Goal: Use online tool/utility: Utilize a website feature to perform a specific function

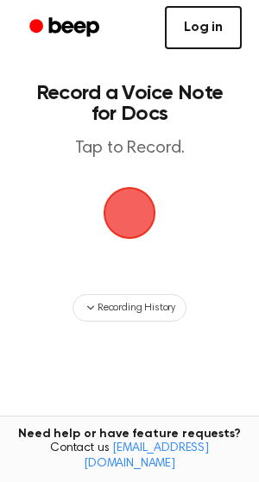
click at [198, 35] on link "Log in" at bounding box center [203, 27] width 77 height 43
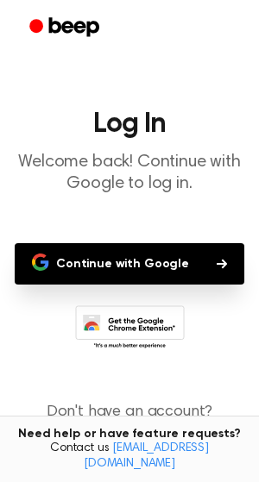
click at [160, 266] on button "Continue with Google" at bounding box center [130, 263] width 230 height 41
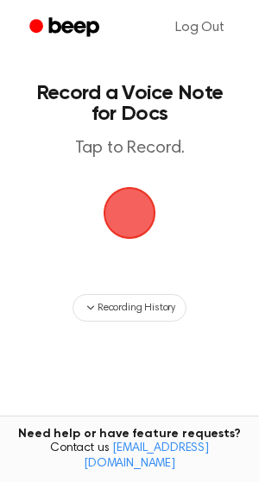
click at [131, 223] on span "button" at bounding box center [129, 212] width 66 height 66
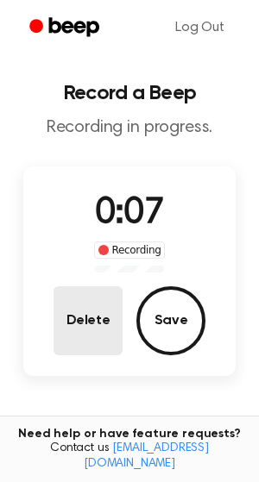
click at [99, 334] on button "Delete" at bounding box center [87, 320] width 69 height 69
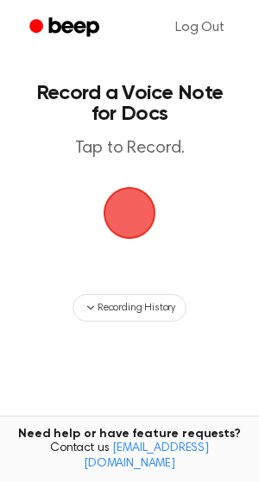
click at [130, 224] on span "button" at bounding box center [129, 213] width 72 height 72
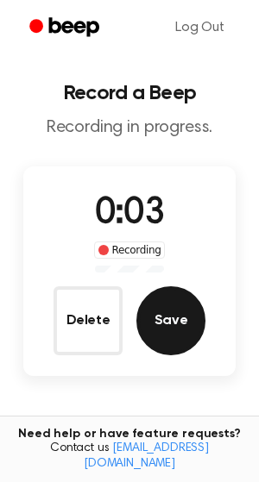
click at [173, 311] on button "Save" at bounding box center [170, 320] width 69 height 69
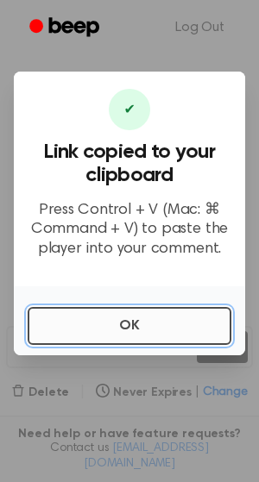
click at [159, 319] on button "OK" at bounding box center [130, 326] width 204 height 38
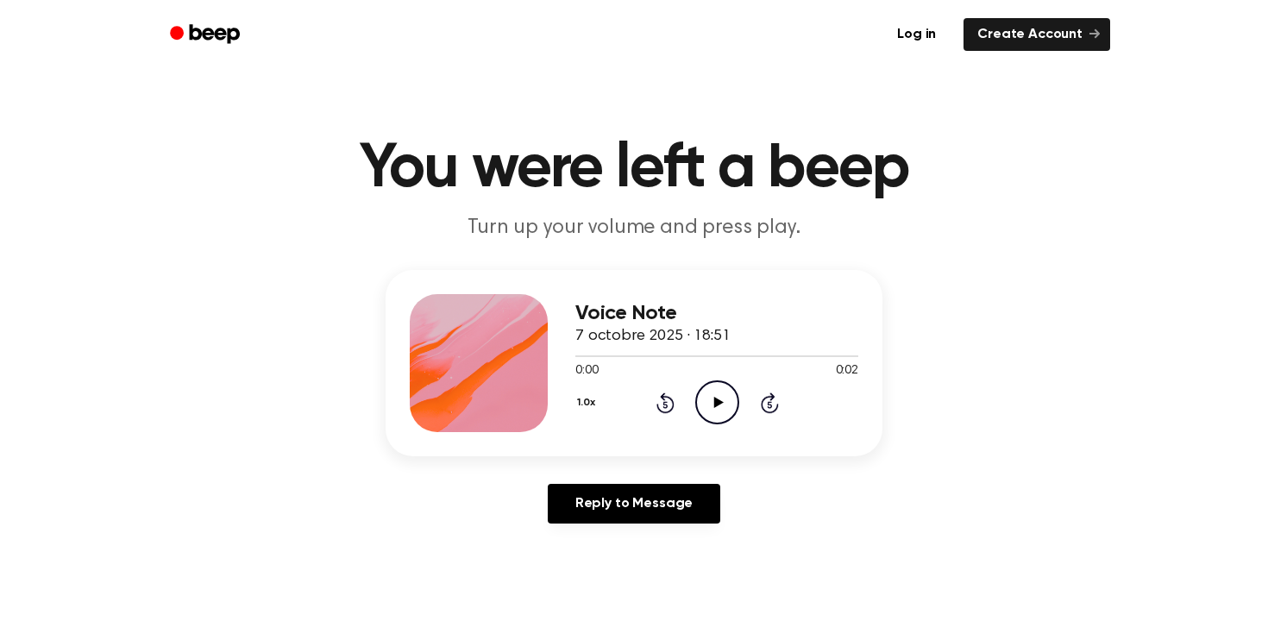
click at [718, 404] on icon at bounding box center [718, 402] width 9 height 11
click at [936, 38] on link "Log in" at bounding box center [916, 35] width 73 height 40
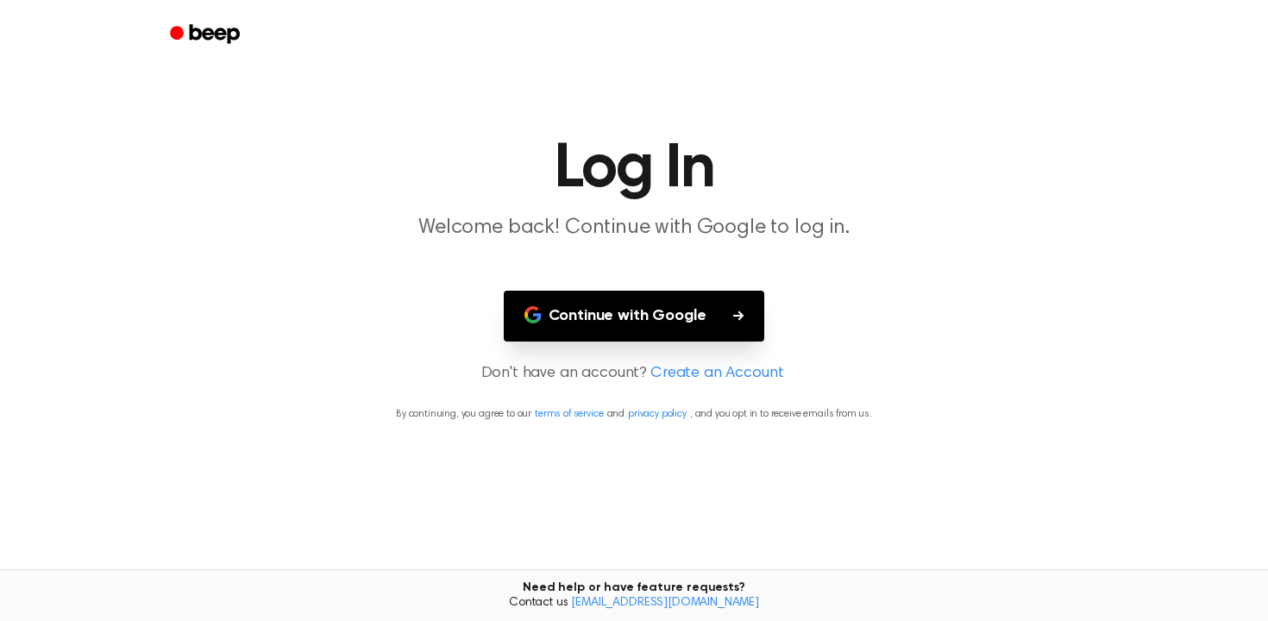
click at [660, 330] on button "Continue with Google" at bounding box center [634, 316] width 261 height 51
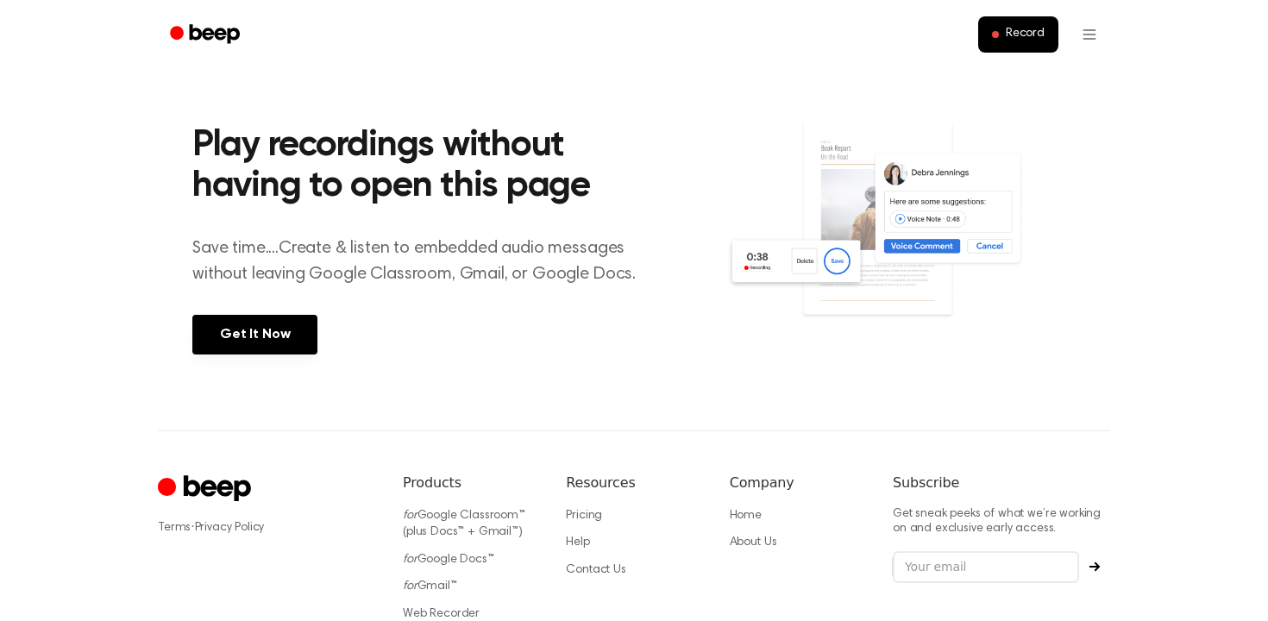
scroll to position [705, 0]
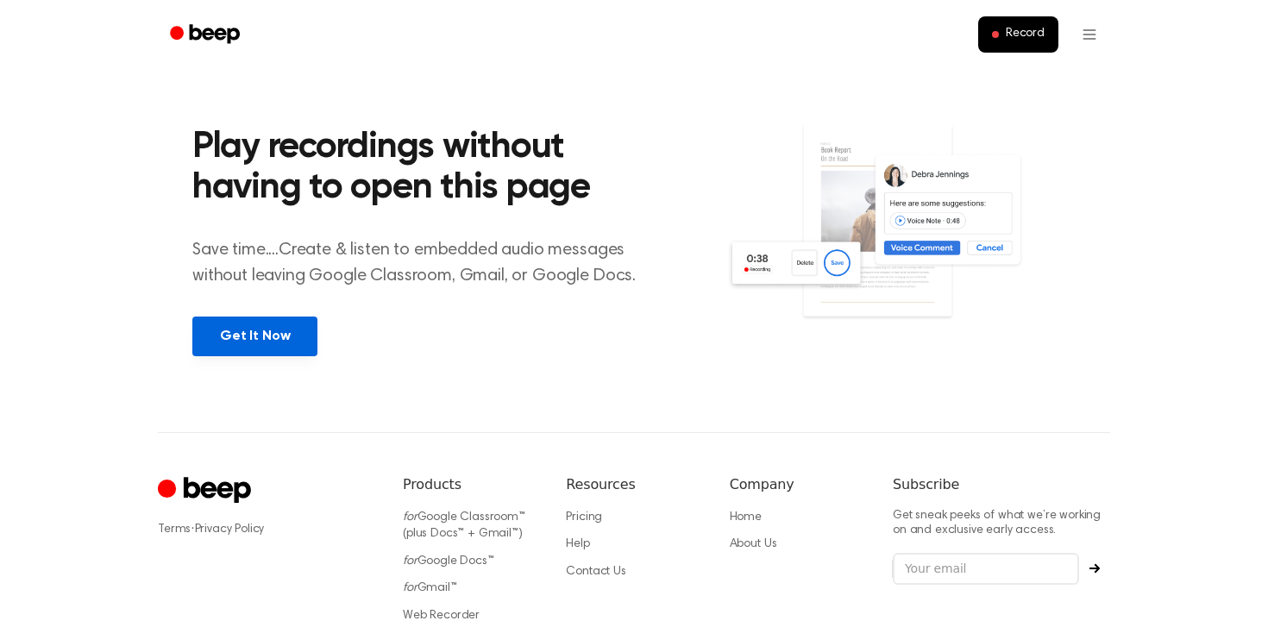
click at [247, 339] on link "Get It Now" at bounding box center [254, 337] width 125 height 40
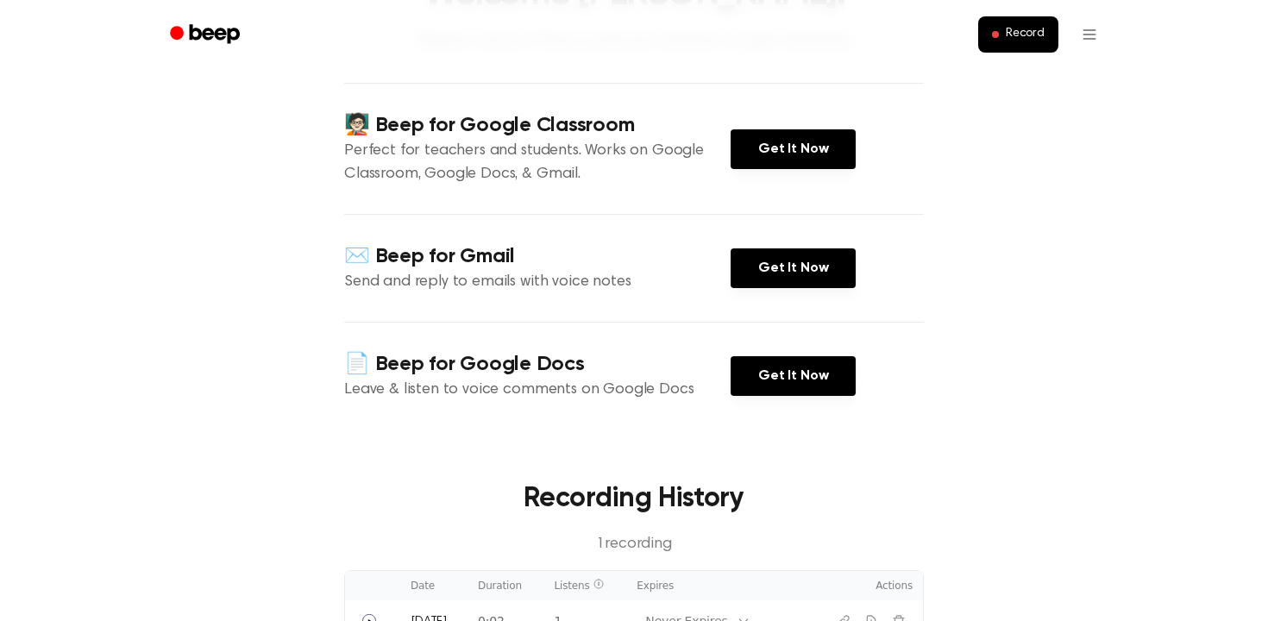
scroll to position [194, 0]
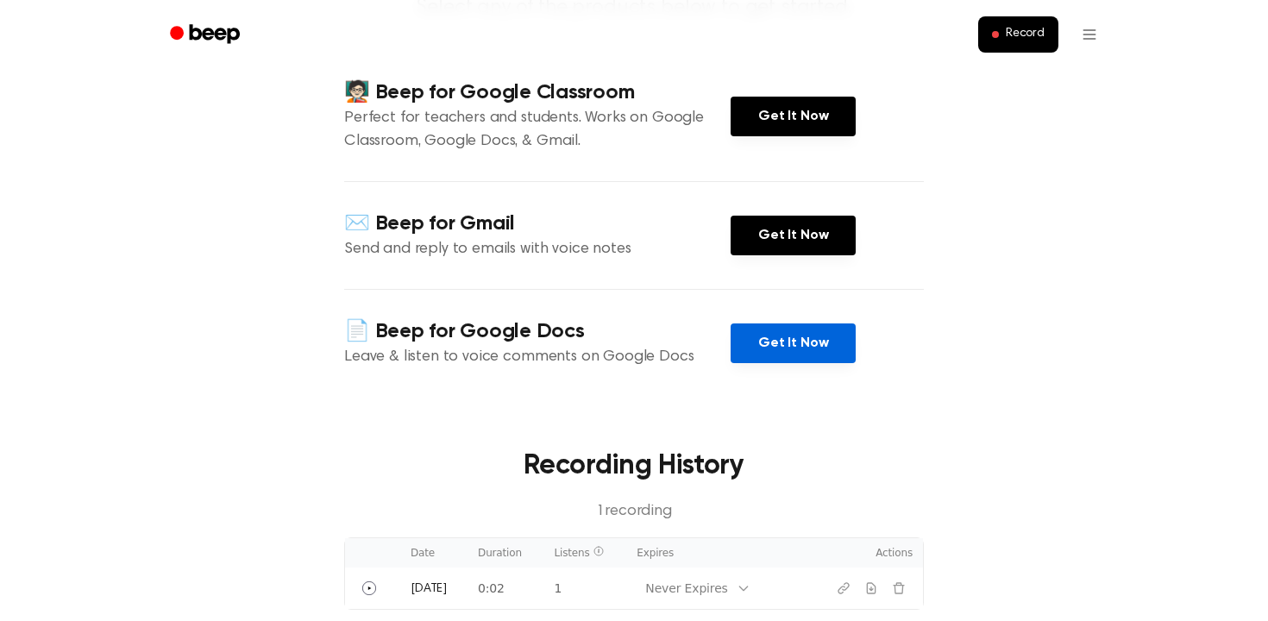
click at [787, 341] on link "Get It Now" at bounding box center [793, 344] width 125 height 40
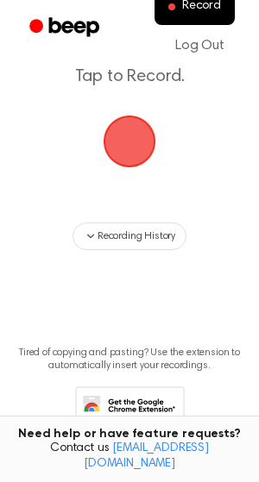
scroll to position [78, 0]
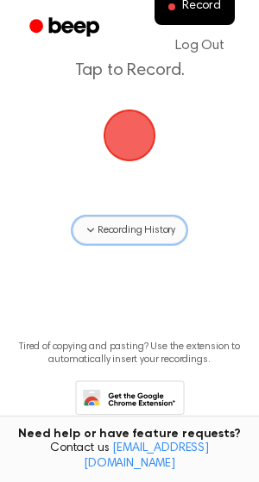
click at [134, 233] on span "Recording History" at bounding box center [136, 231] width 78 height 16
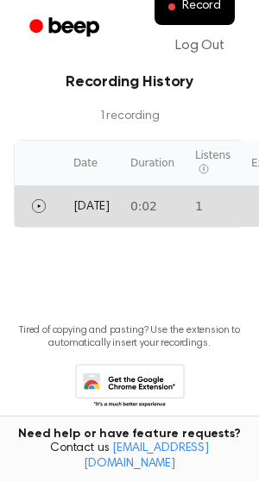
scroll to position [297, 0]
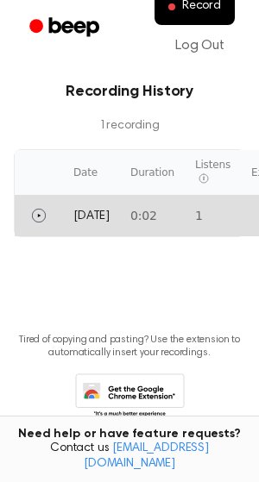
click at [110, 214] on td "Today" at bounding box center [91, 215] width 57 height 41
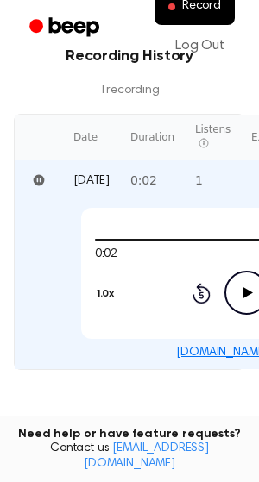
scroll to position [0, 0]
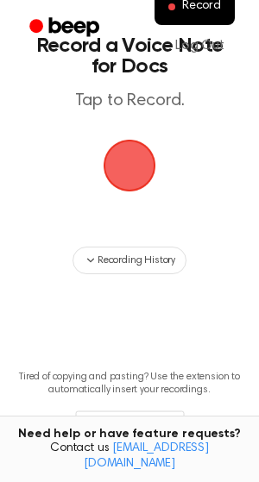
scroll to position [50, 0]
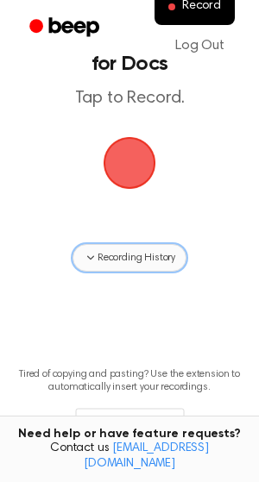
click at [139, 253] on span "Recording History" at bounding box center [136, 258] width 78 height 16
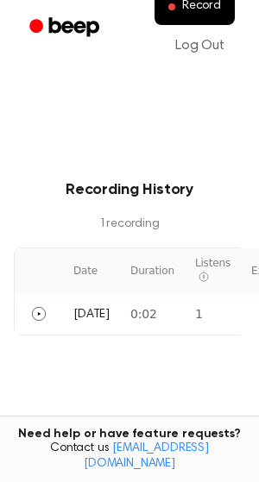
scroll to position [0, 0]
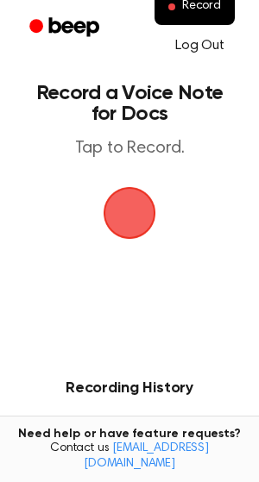
click at [198, 42] on link "Log Out" at bounding box center [200, 45] width 84 height 41
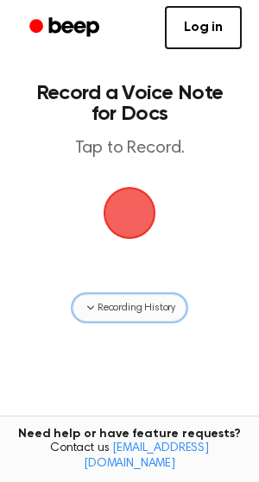
click at [146, 311] on span "Recording History" at bounding box center [136, 308] width 78 height 16
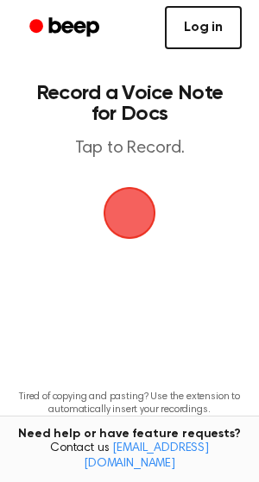
click at [183, 38] on link "Log in" at bounding box center [203, 27] width 77 height 43
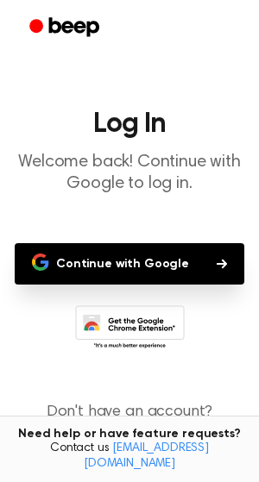
click at [153, 278] on button "Continue with Google" at bounding box center [130, 263] width 230 height 41
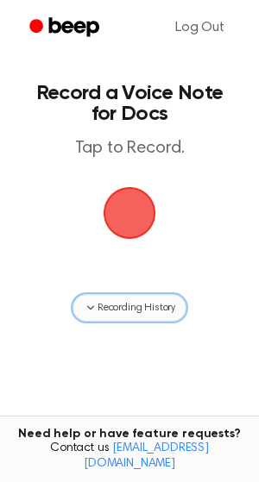
click at [113, 300] on span "Recording History" at bounding box center [136, 308] width 78 height 16
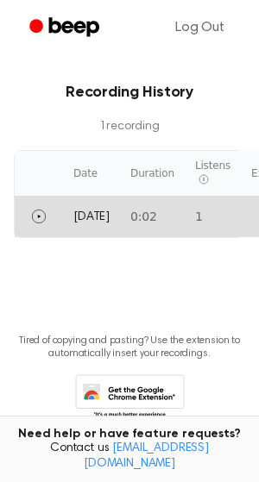
scroll to position [320, 0]
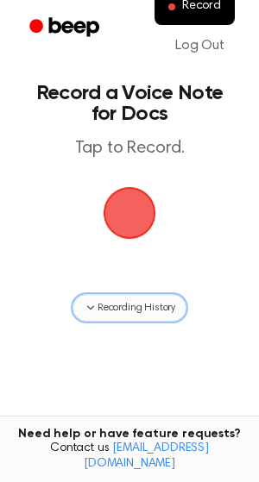
click at [135, 318] on button "Recording History" at bounding box center [129, 308] width 114 height 28
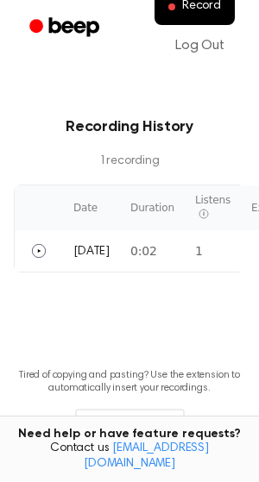
scroll to position [280, 0]
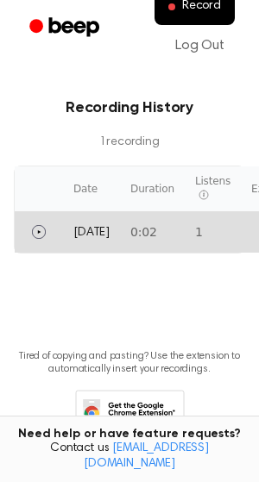
click at [171, 226] on td "0:02" at bounding box center [152, 231] width 65 height 41
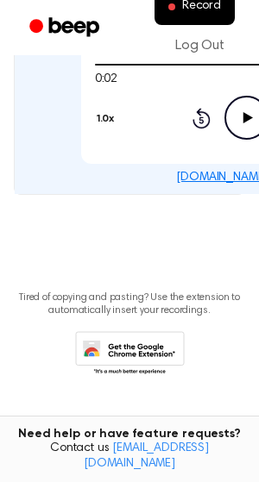
scroll to position [0, 0]
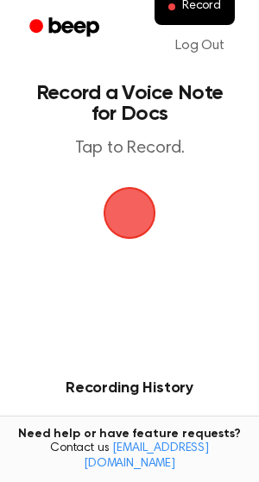
click at [120, 205] on span "button" at bounding box center [129, 213] width 48 height 48
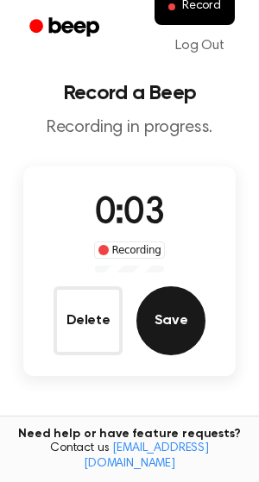
click at [172, 338] on button "Save" at bounding box center [170, 320] width 69 height 69
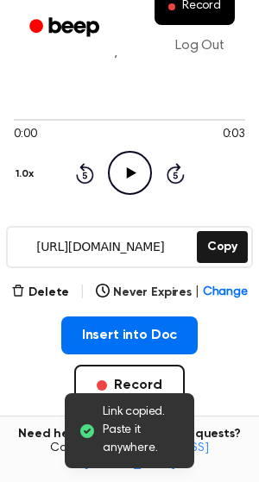
scroll to position [104, 0]
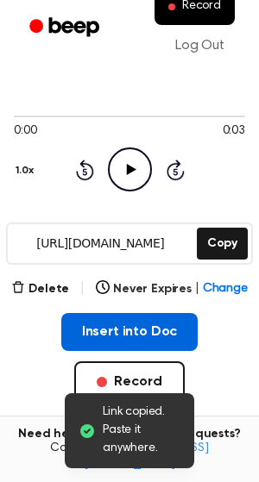
click at [168, 338] on button "Insert into Doc" at bounding box center [129, 332] width 137 height 38
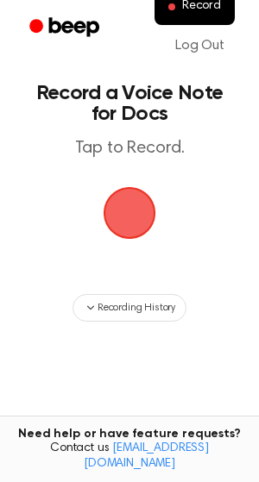
click at [135, 230] on span "button" at bounding box center [130, 213] width 53 height 53
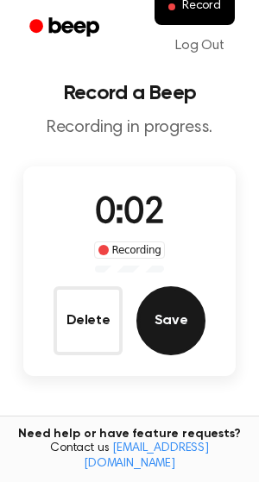
click at [184, 324] on button "Save" at bounding box center [170, 320] width 69 height 69
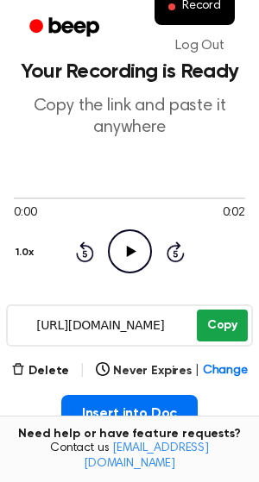
scroll to position [28, 0]
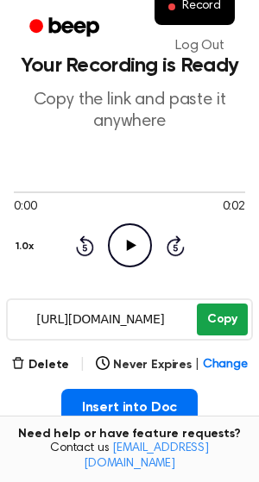
click at [230, 313] on button "Copy" at bounding box center [222, 320] width 51 height 32
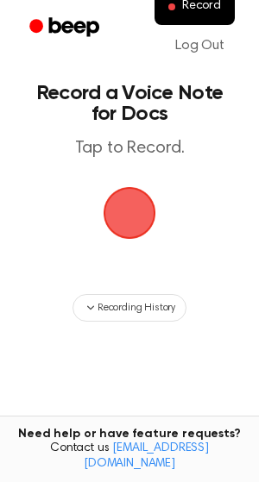
click at [139, 225] on span "button" at bounding box center [129, 213] width 76 height 76
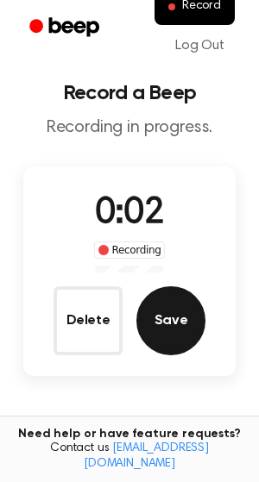
click at [171, 324] on button "Save" at bounding box center [170, 320] width 69 height 69
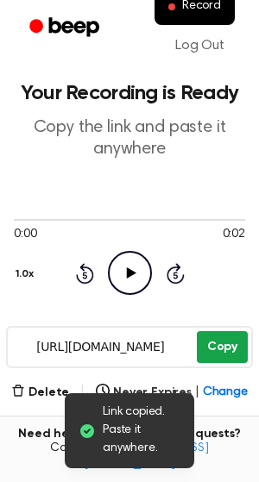
click at [212, 351] on button "Copy" at bounding box center [222, 347] width 51 height 32
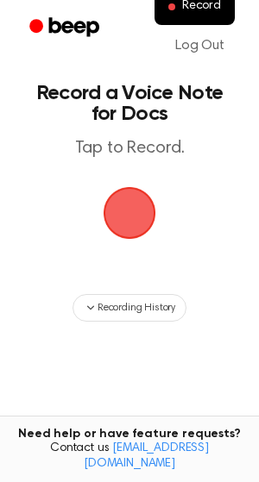
click at [130, 205] on span "button" at bounding box center [129, 213] width 62 height 62
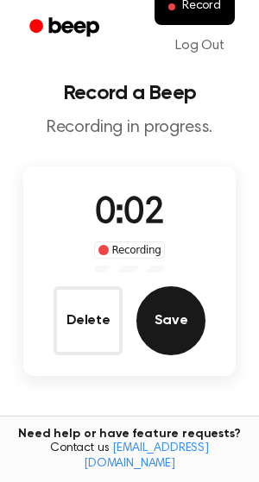
click at [167, 333] on button "Save" at bounding box center [170, 320] width 69 height 69
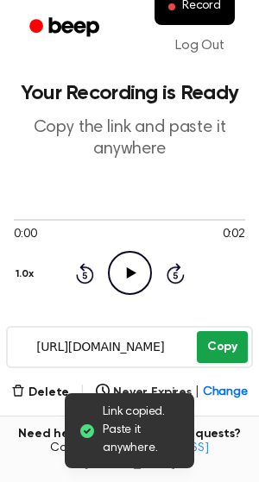
click at [226, 355] on button "Copy" at bounding box center [222, 347] width 51 height 32
